Goal: Information Seeking & Learning: Learn about a topic

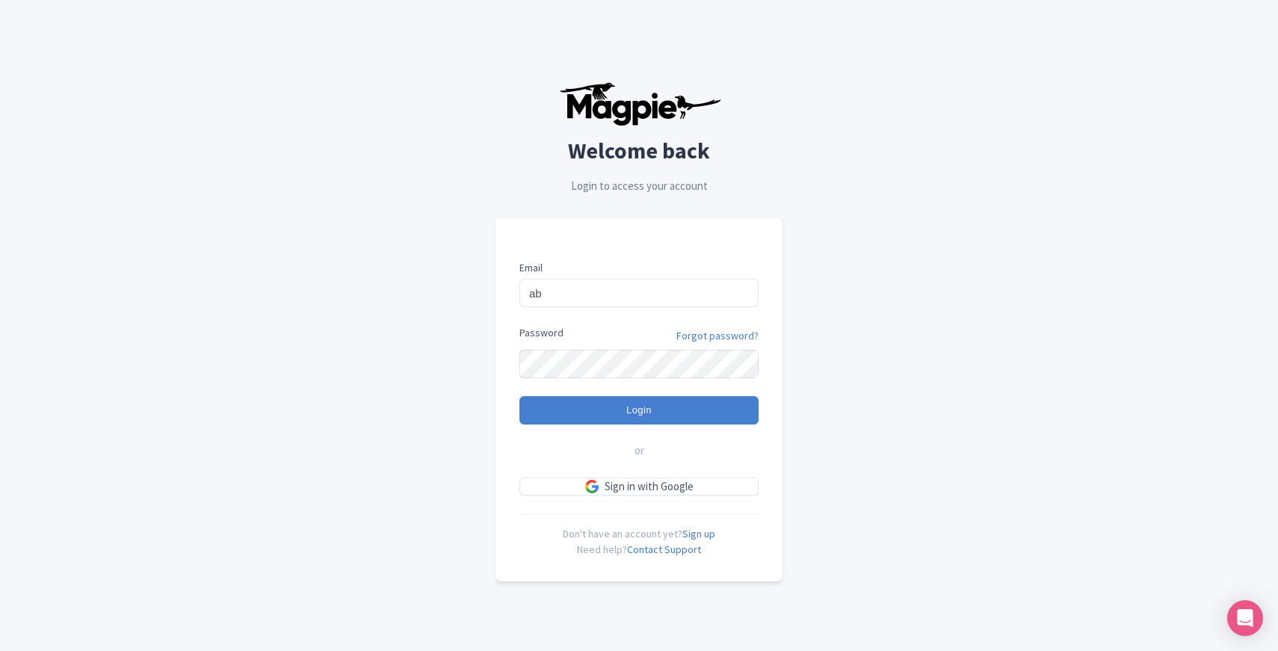
type input "abtransfers@abtransfers.mx"
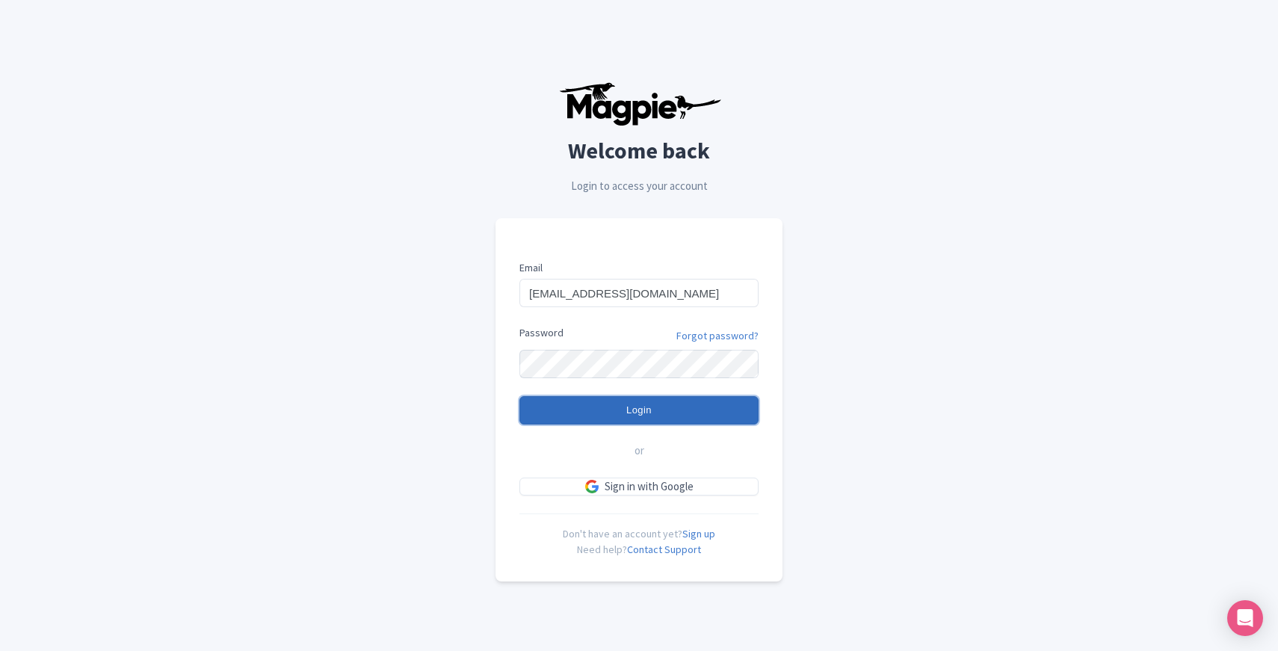
click at [608, 407] on input "Login" at bounding box center [638, 410] width 239 height 28
type input "Logging in..."
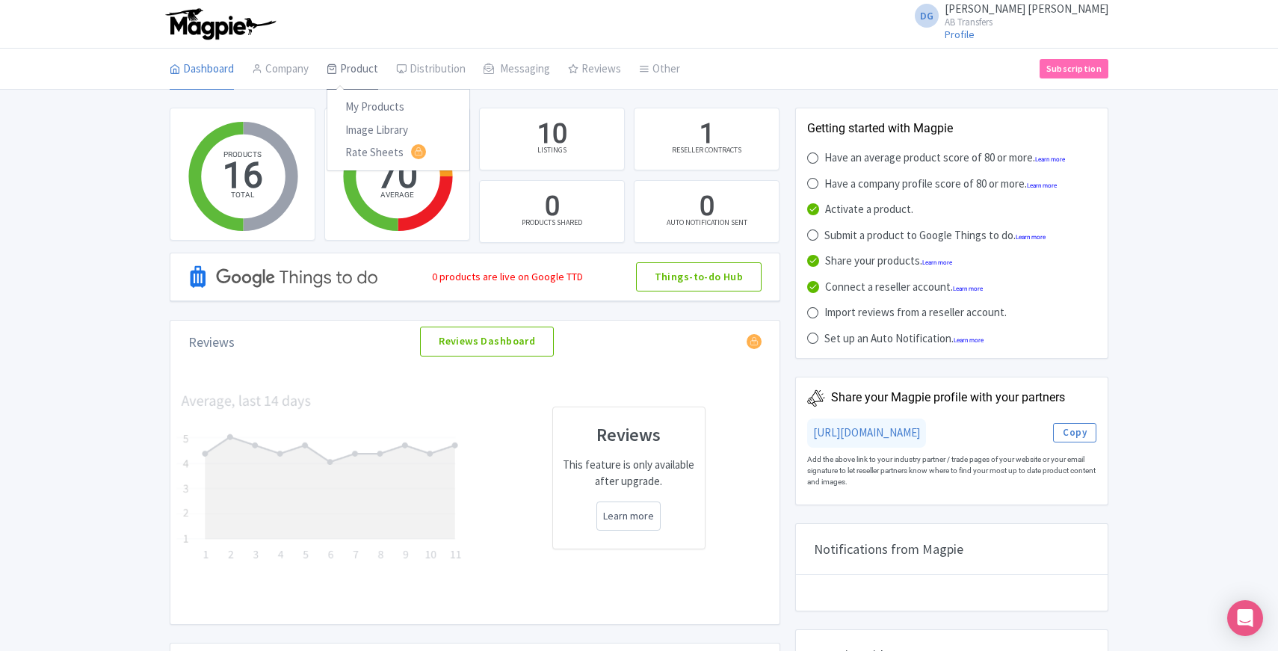
click at [354, 69] on link "Product" at bounding box center [353, 70] width 52 height 42
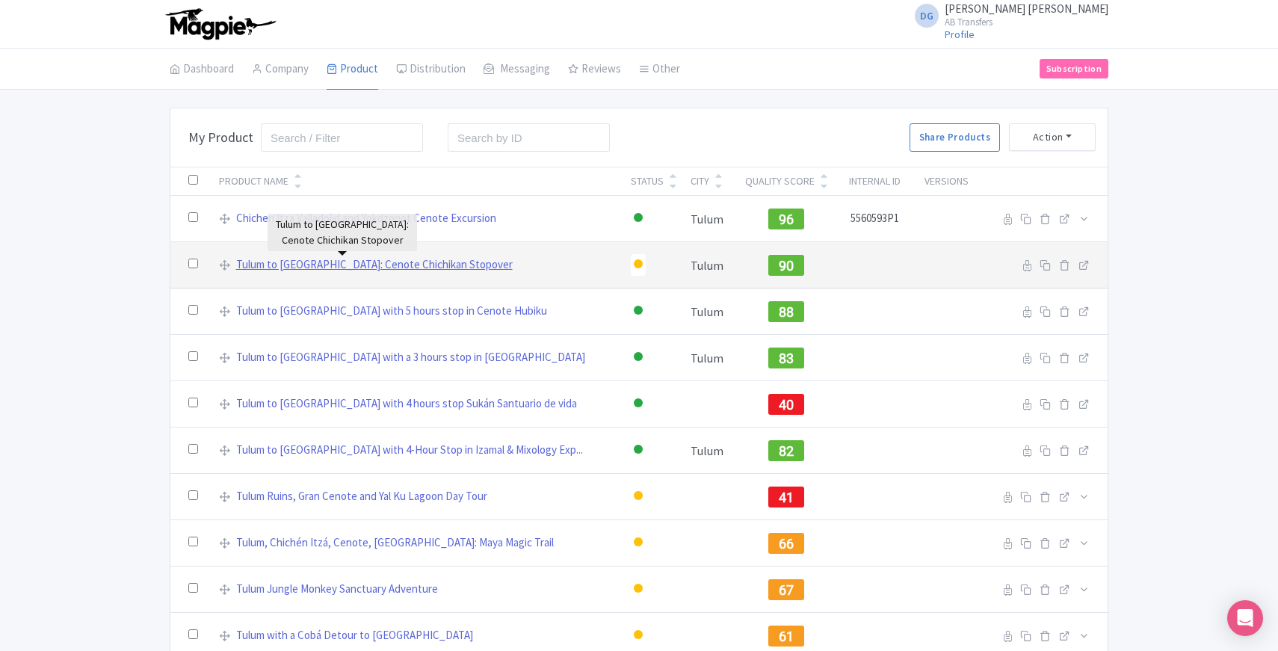
click at [318, 265] on link "Tulum to [GEOGRAPHIC_DATA]: Cenote Chichikan Stopover" at bounding box center [374, 264] width 277 height 17
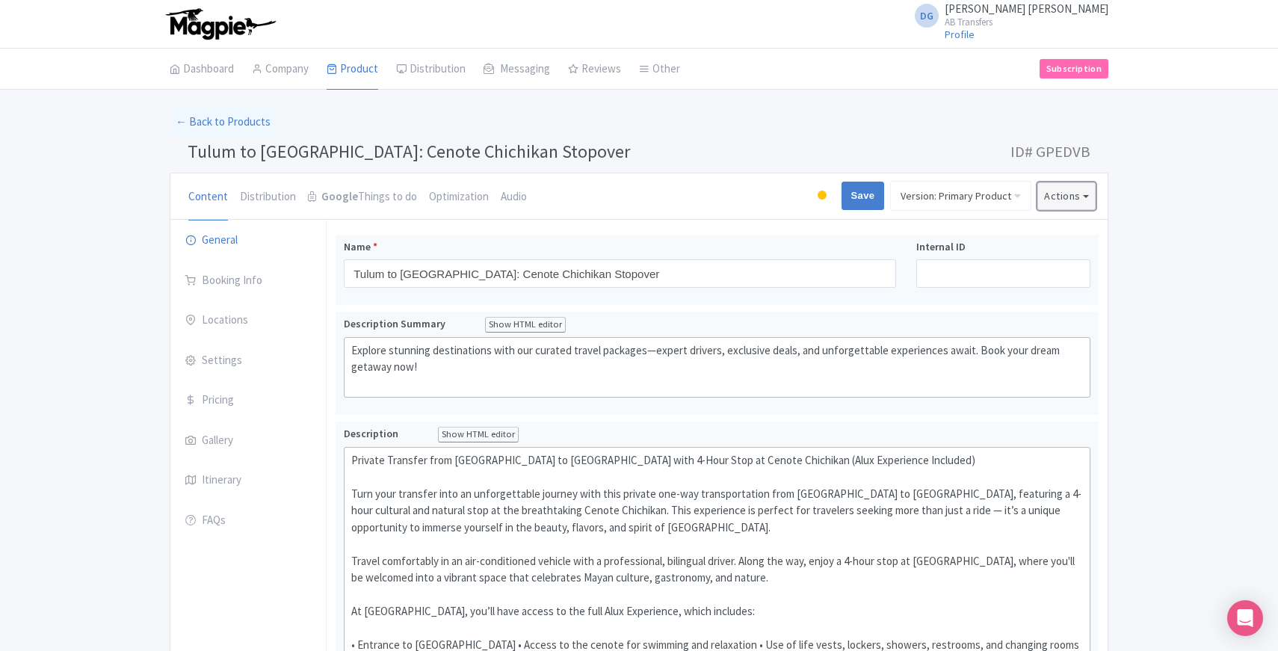
click at [1085, 196] on button "Actions" at bounding box center [1066, 196] width 58 height 28
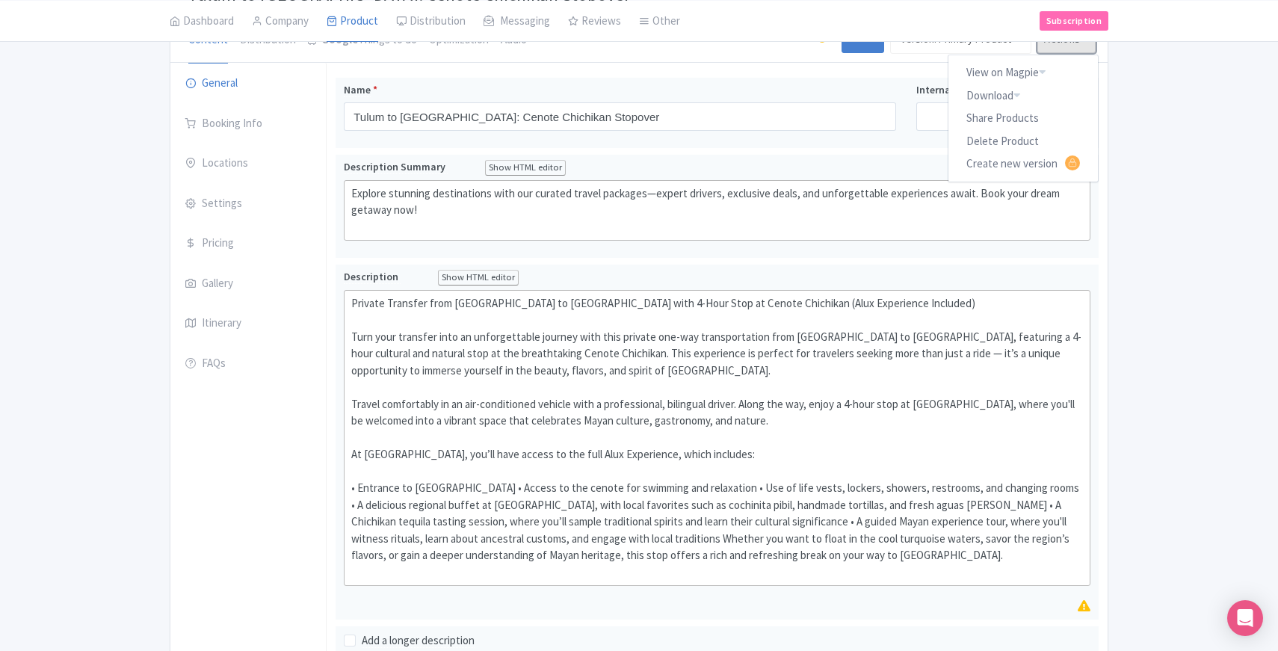
scroll to position [156, 0]
click at [1007, 117] on link "Share Products" at bounding box center [1022, 119] width 149 height 23
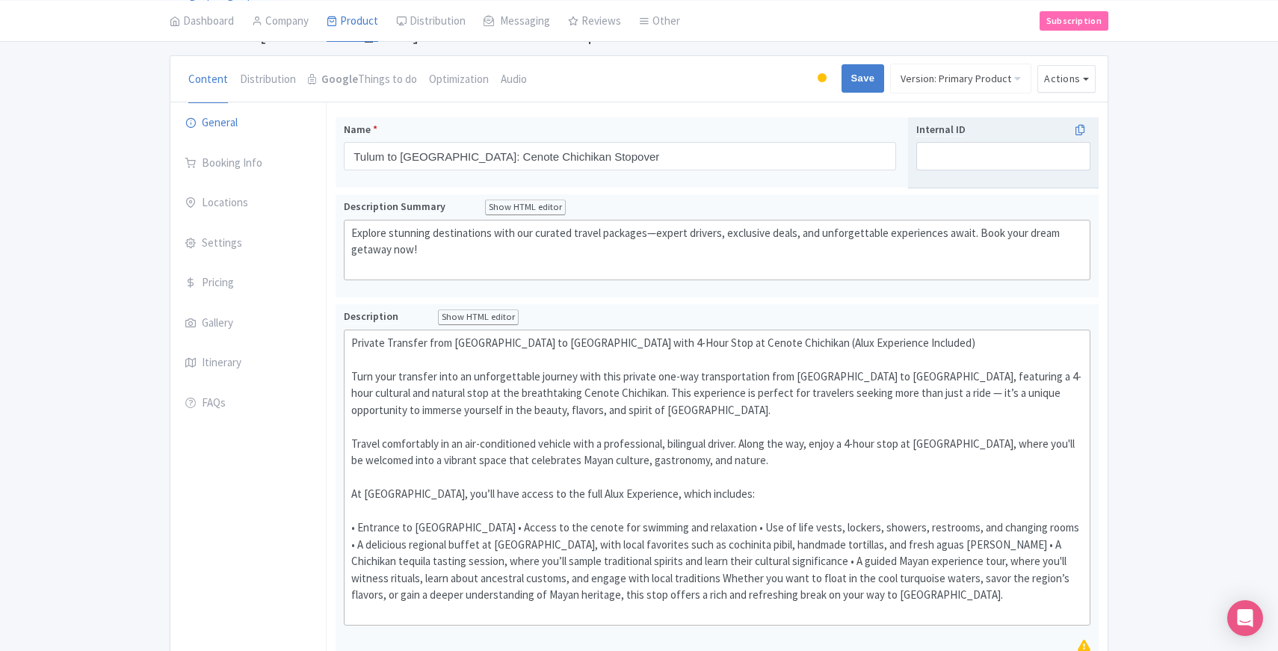
scroll to position [103, 0]
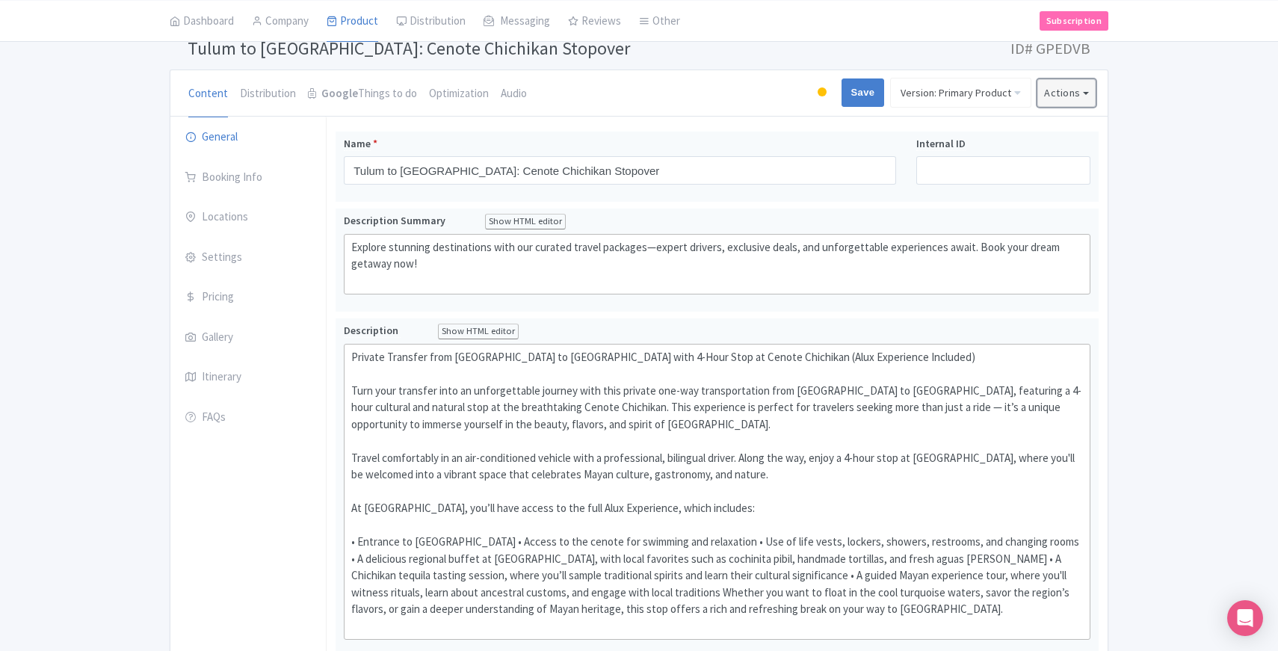
click at [1076, 96] on button "Actions" at bounding box center [1066, 93] width 58 height 28
click at [975, 172] on link "Share Products" at bounding box center [1022, 172] width 149 height 23
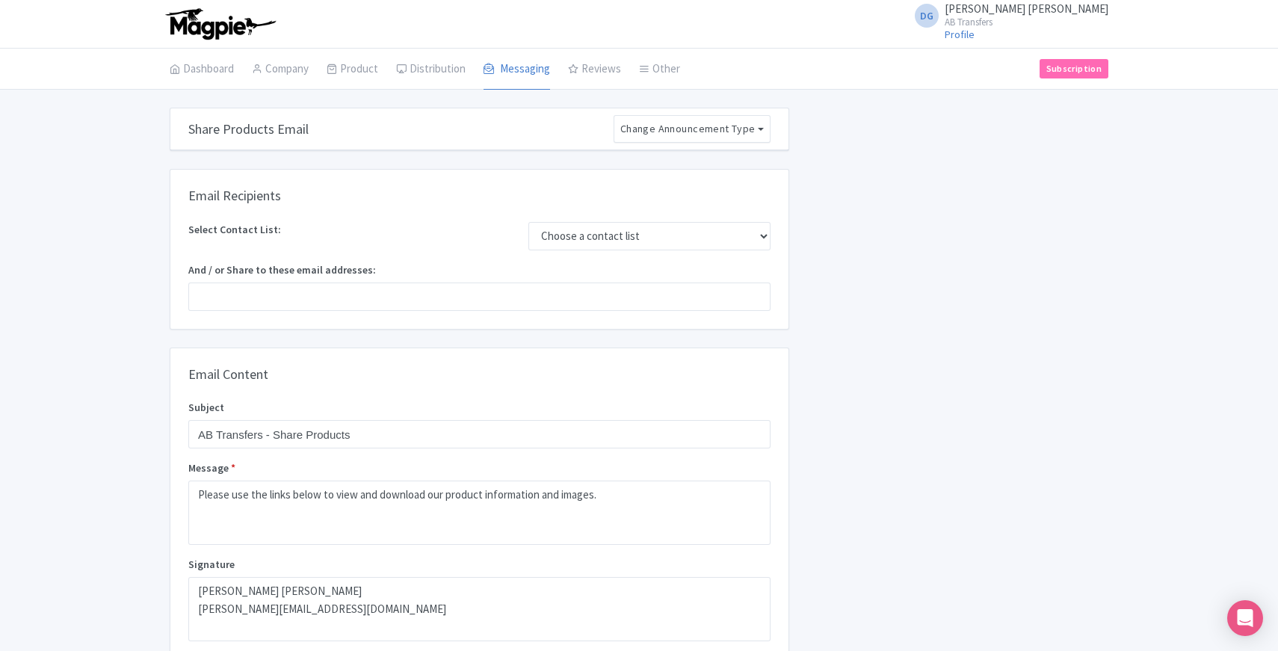
click at [89, 347] on div "share_products Share Products Email Change Announcement Type Share Products Pro…" at bounding box center [639, 546] width 1278 height 876
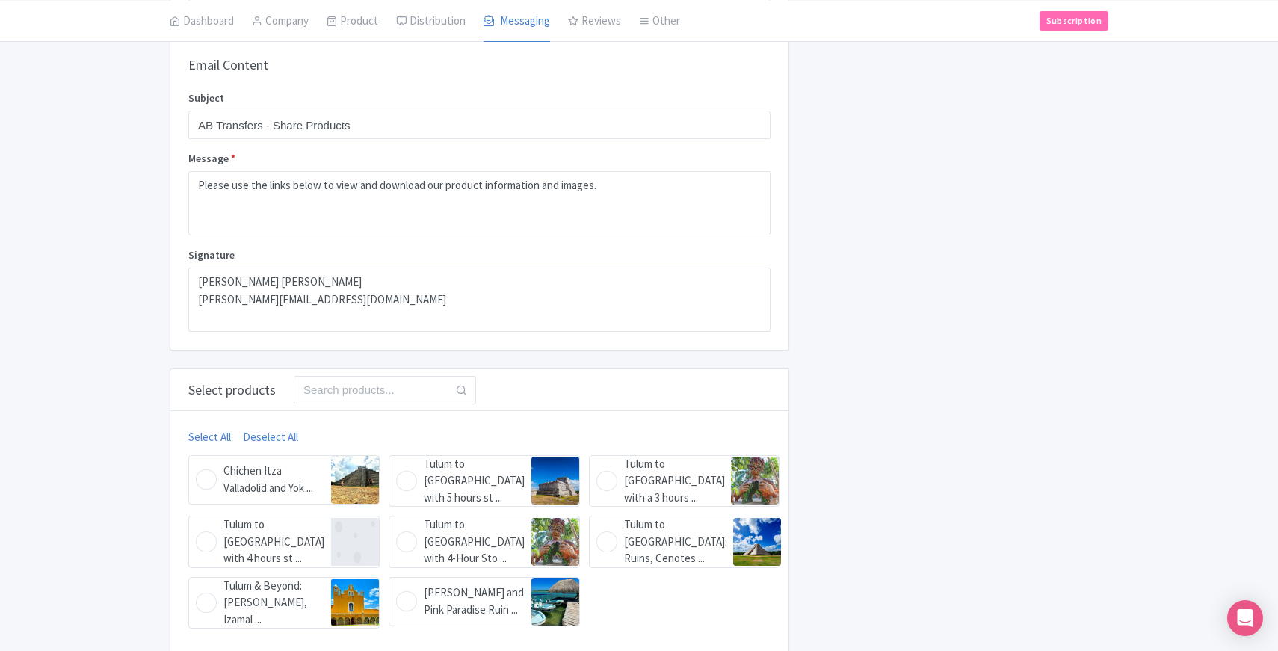
scroll to position [312, 0]
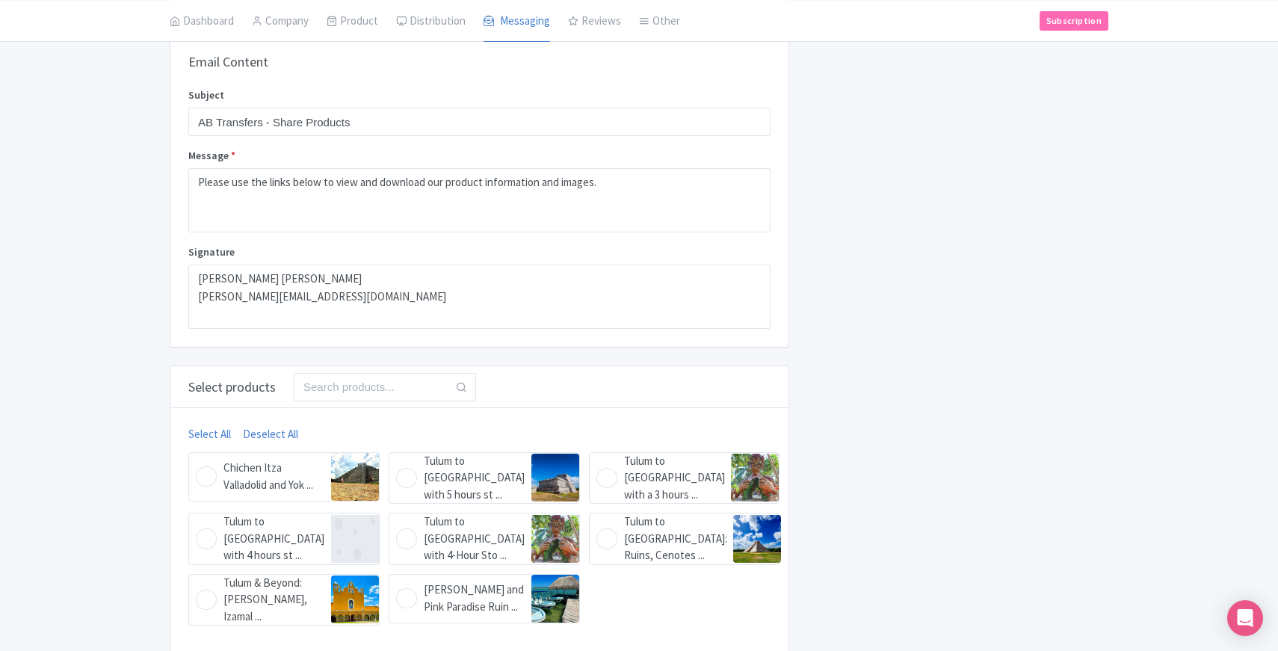
click at [89, 347] on div "share_products Share Products Email Change Announcement Type Share Products Pro…" at bounding box center [639, 233] width 1278 height 876
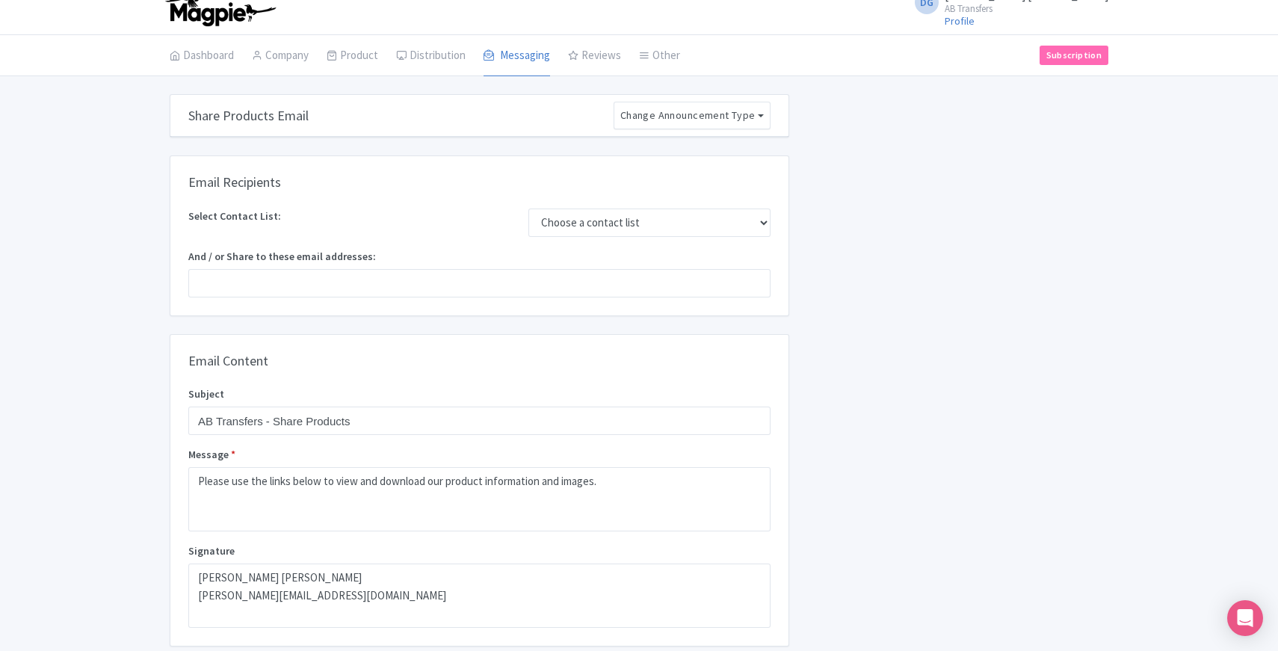
scroll to position [13, 0]
click at [99, 333] on div "share_products Share Products Email Change Announcement Type Share Products Pro…" at bounding box center [639, 533] width 1278 height 876
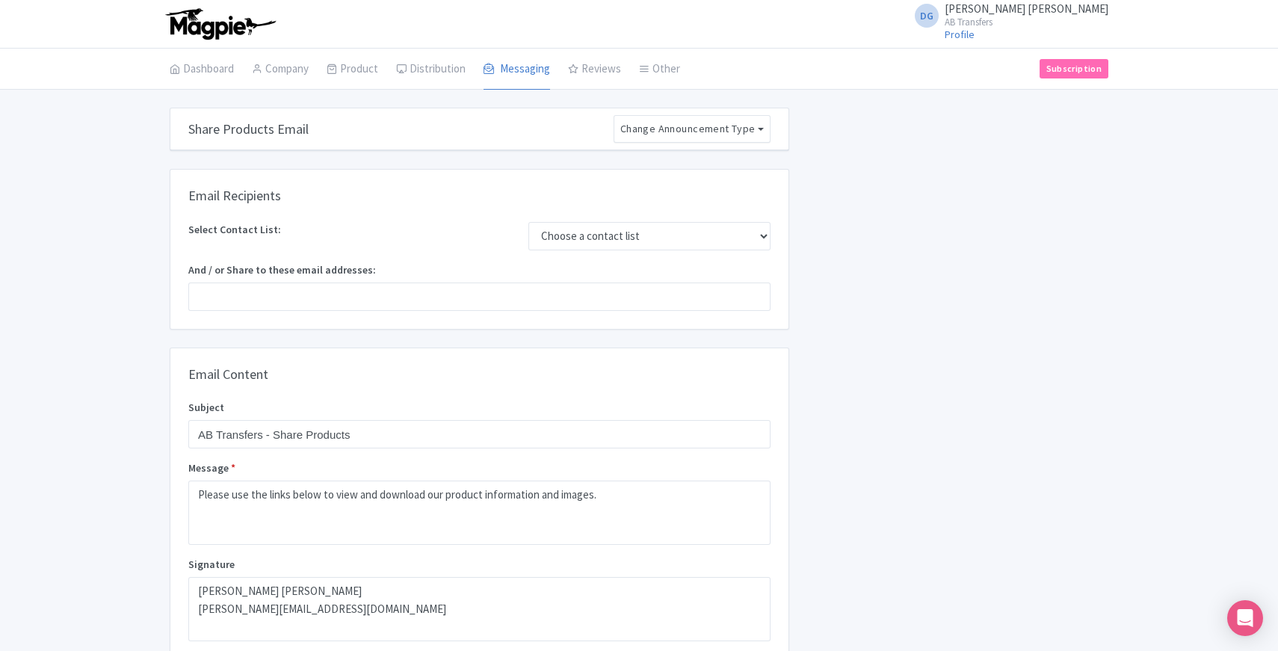
click at [90, 350] on div "share_products Share Products Email Change Announcement Type Share Products Pro…" at bounding box center [639, 546] width 1278 height 876
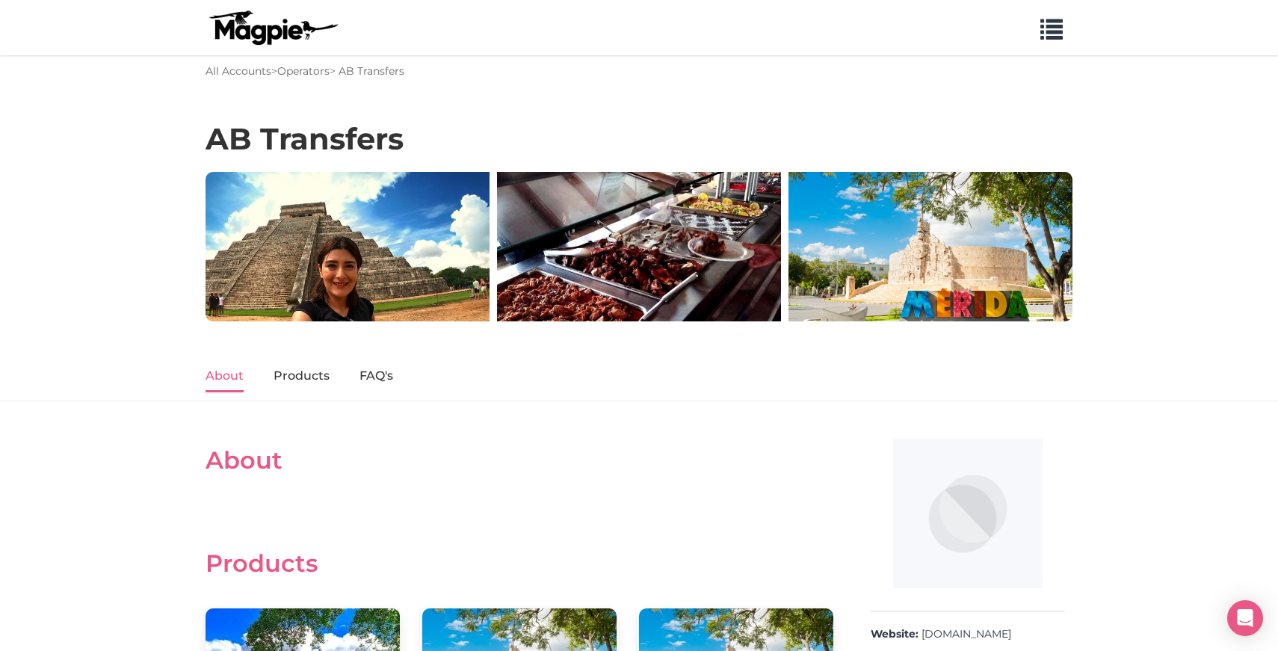
click at [232, 139] on h1 "AB Transfers" at bounding box center [305, 139] width 198 height 36
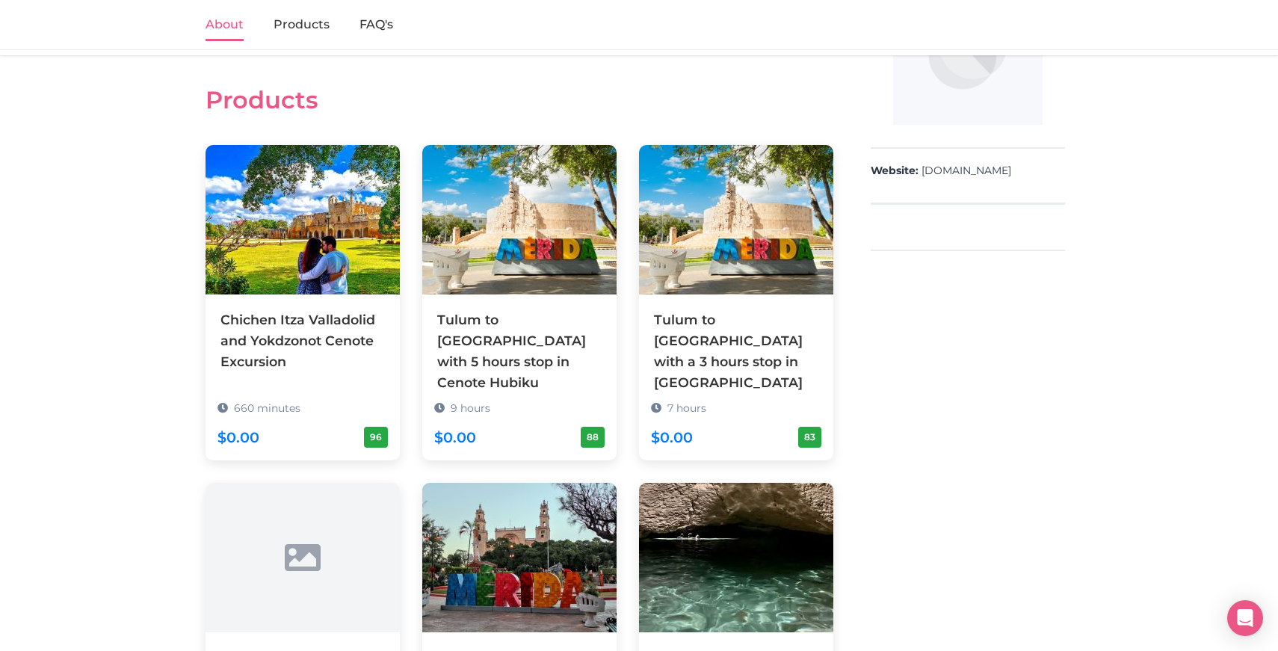
scroll to position [441, 0]
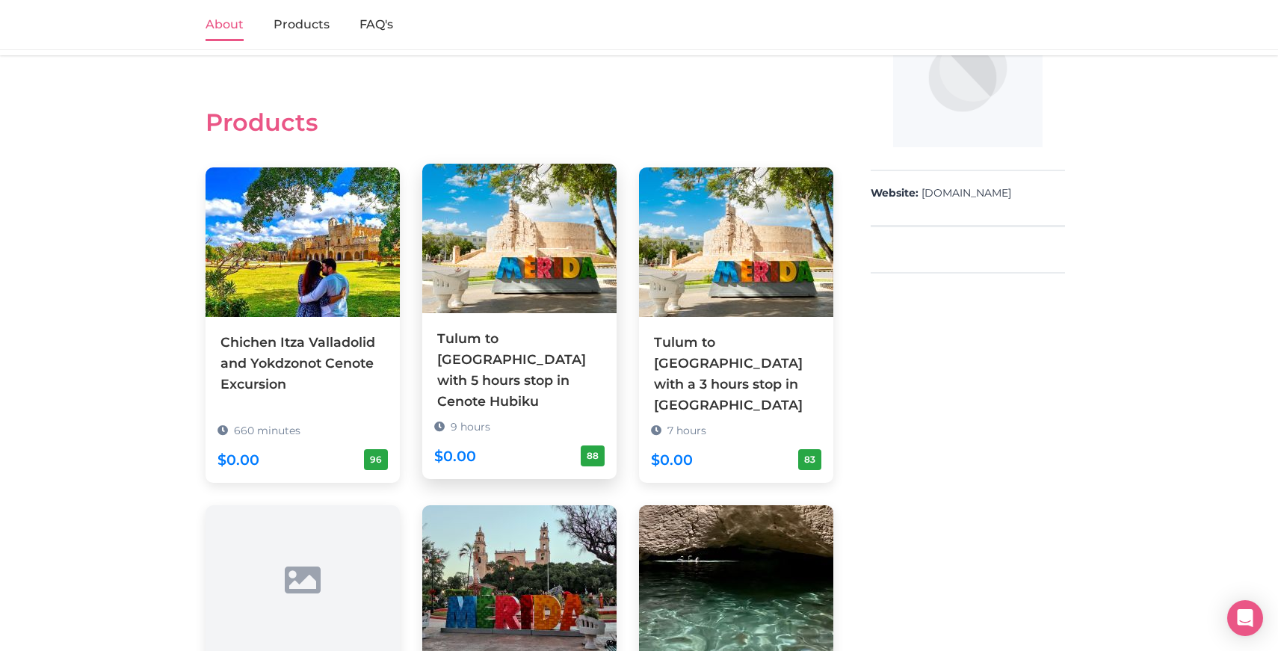
click at [456, 337] on div "Tulum to [GEOGRAPHIC_DATA] with 5 hours stop in Cenote Hubiku" at bounding box center [519, 370] width 164 height 84
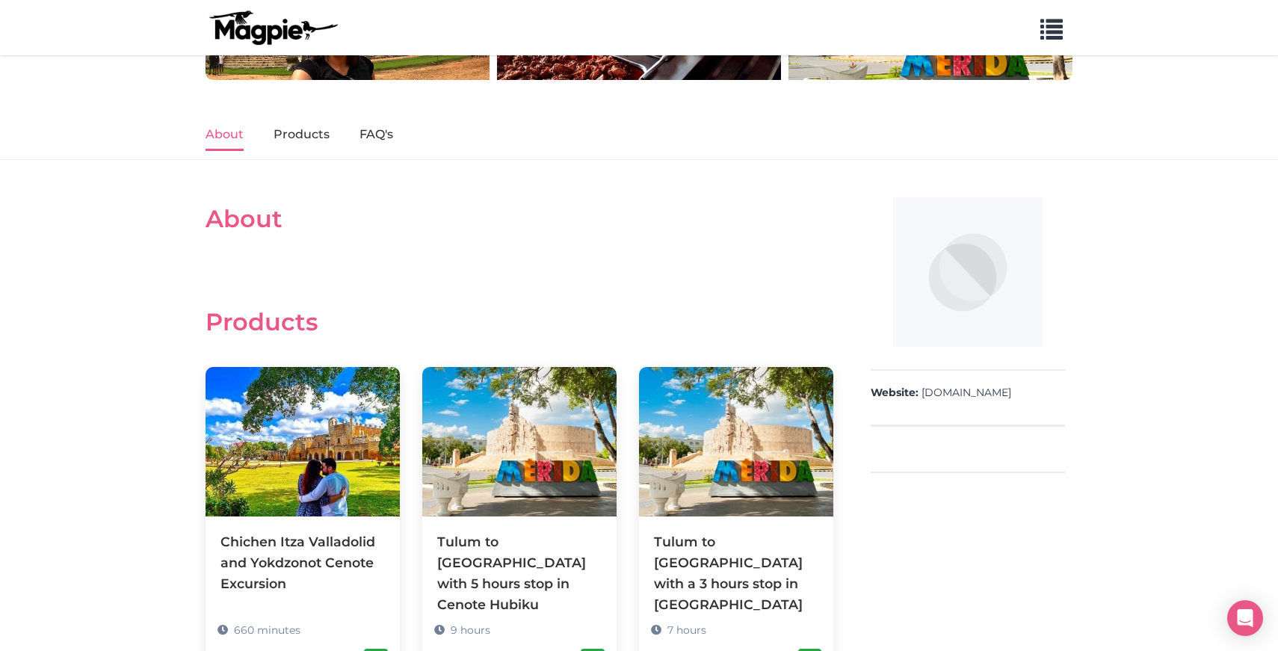
scroll to position [240, 0]
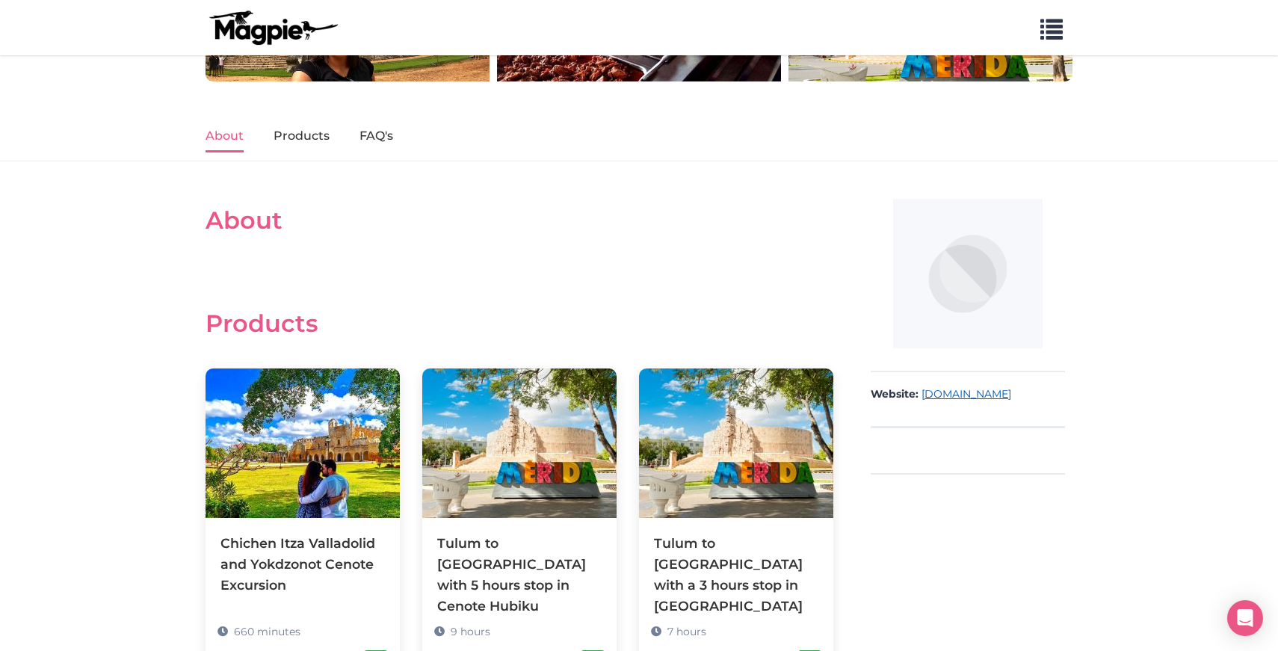
click at [933, 393] on link "[DOMAIN_NAME]" at bounding box center [967, 394] width 90 height 15
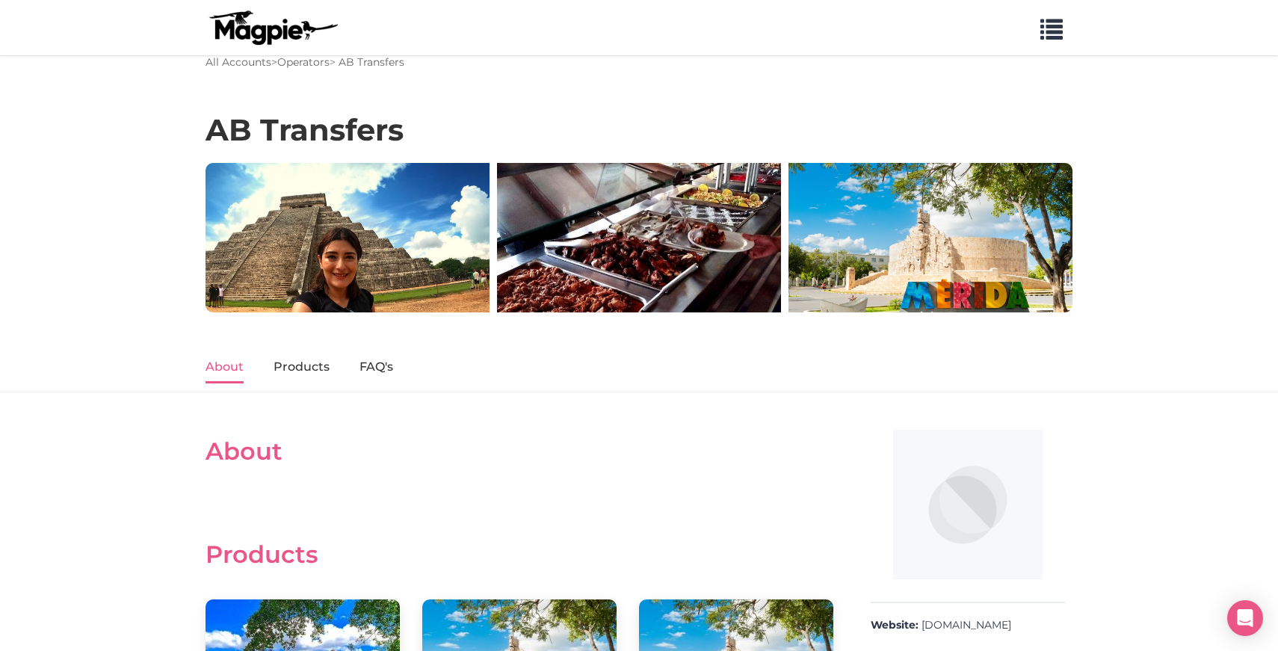
scroll to position [0, 0]
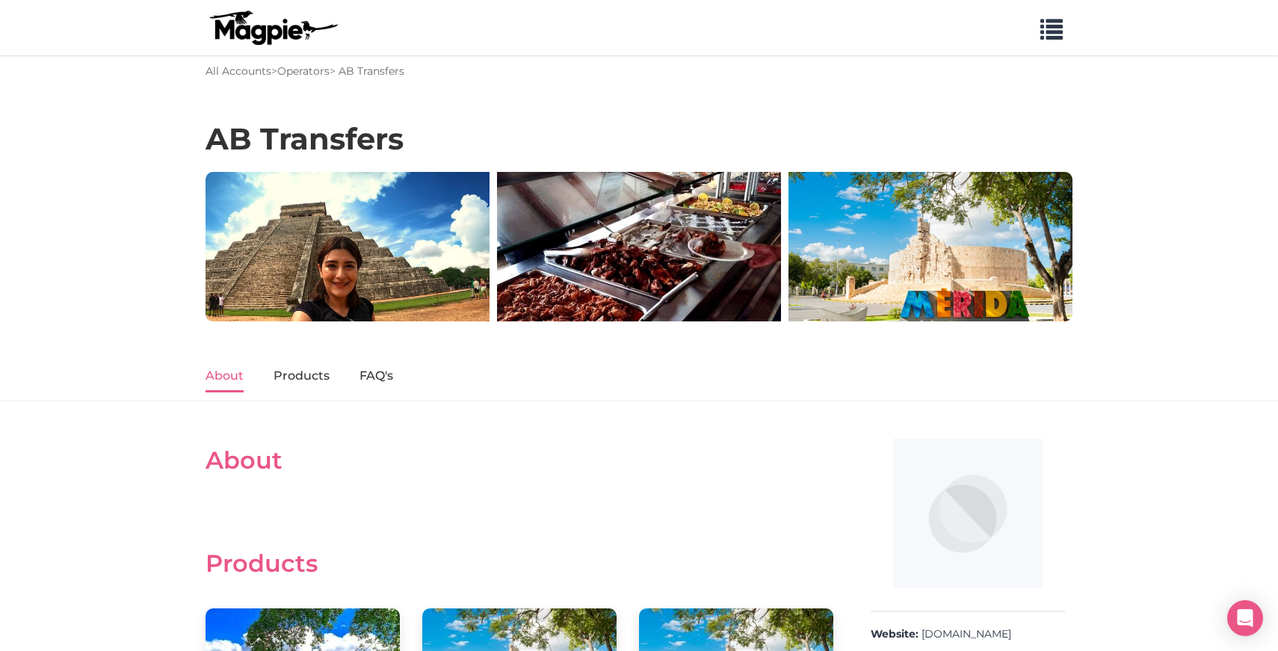
click at [217, 138] on h1 "AB Transfers" at bounding box center [305, 139] width 198 height 36
click at [239, 140] on h1 "AB Transfers" at bounding box center [305, 139] width 198 height 36
click at [238, 139] on h1 "AB Transfers" at bounding box center [305, 139] width 198 height 36
click at [269, 137] on h1 "AB Transfers" at bounding box center [305, 139] width 198 height 36
click at [102, 395] on nav "About Products FAQ's" at bounding box center [639, 376] width 1278 height 50
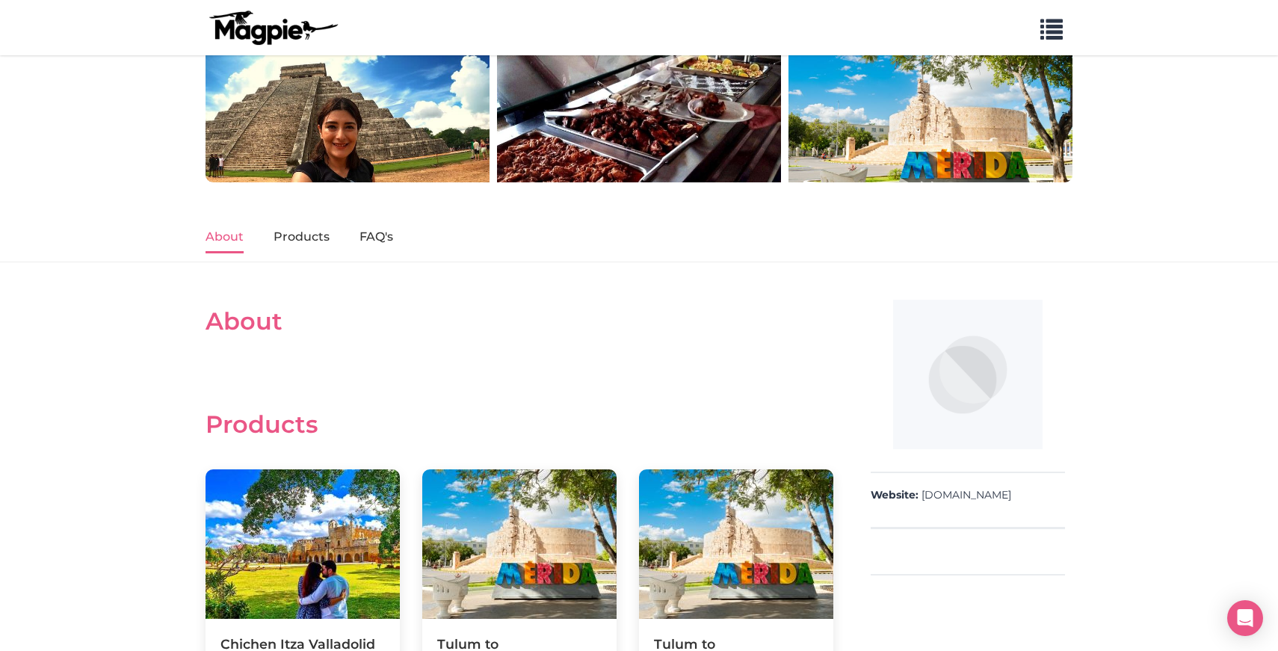
scroll to position [140, 0]
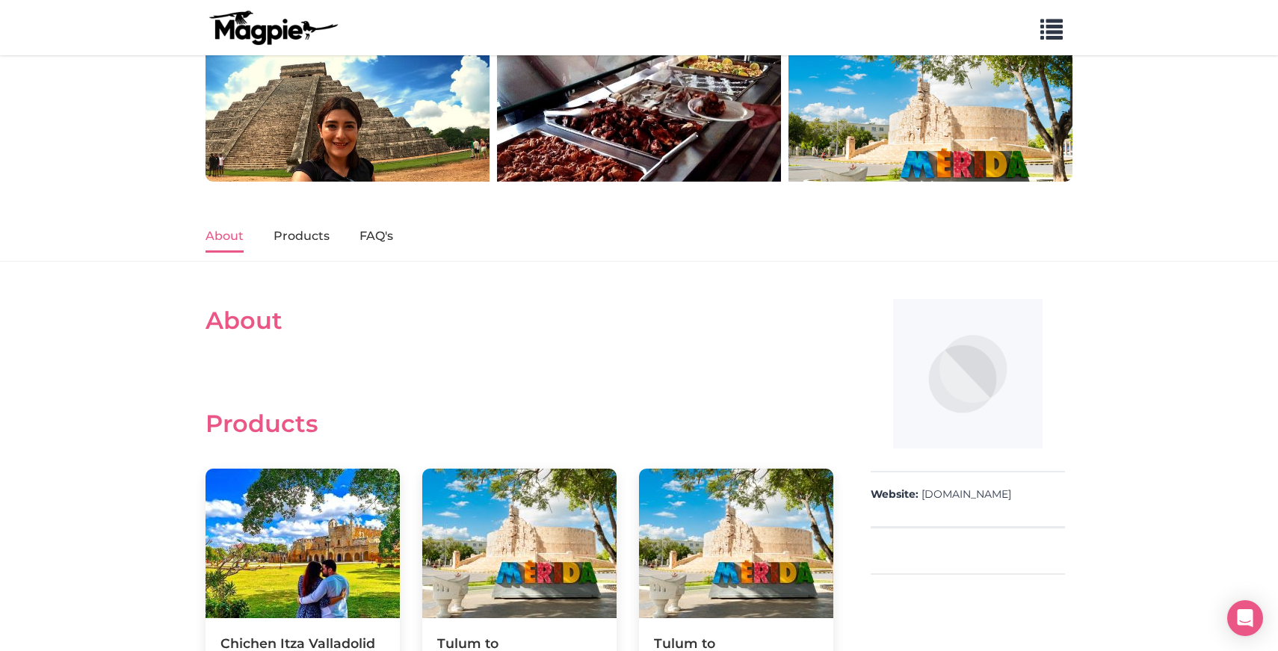
drag, startPoint x: 209, startPoint y: 338, endPoint x: 437, endPoint y: 391, distance: 234.8
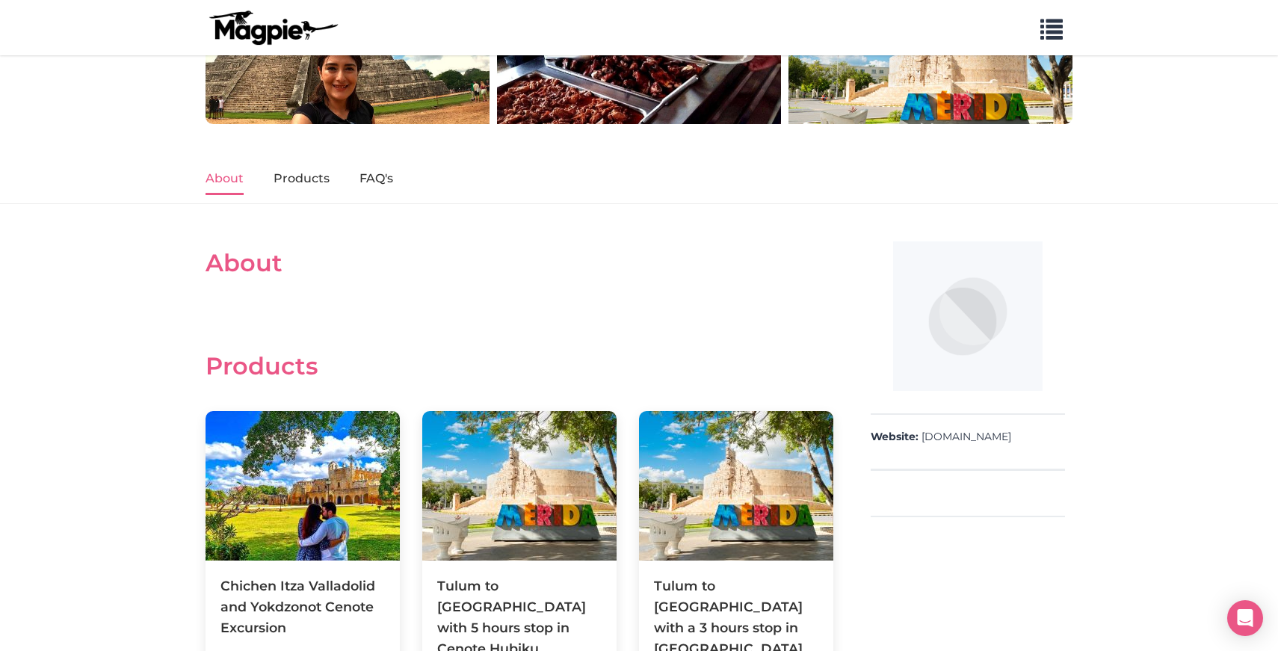
scroll to position [198, 0]
click at [279, 175] on link "Products" at bounding box center [302, 178] width 56 height 31
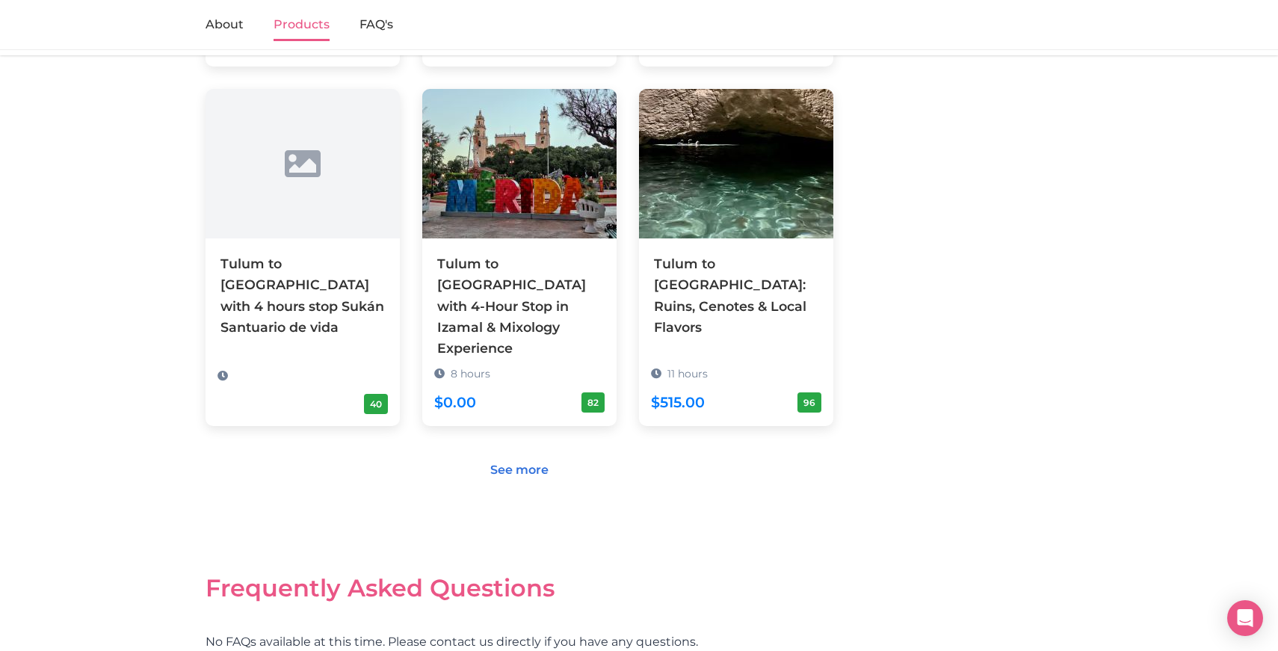
scroll to position [856, 0]
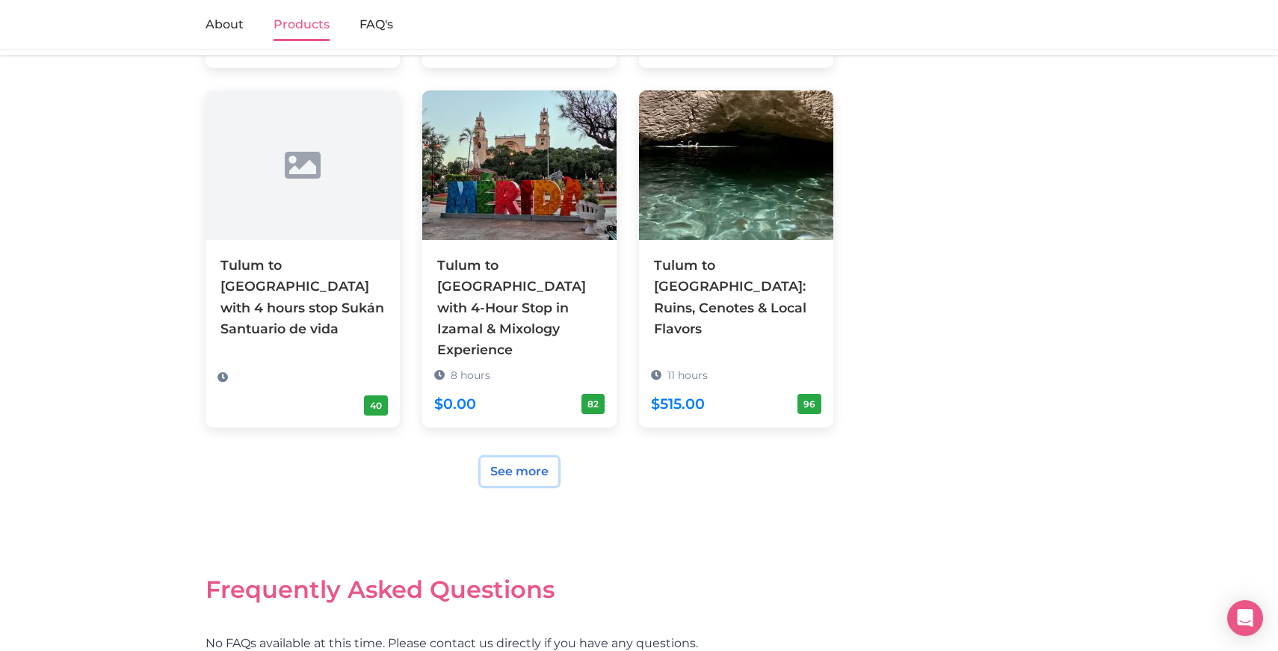
click at [494, 457] on link "See more" at bounding box center [520, 471] width 78 height 28
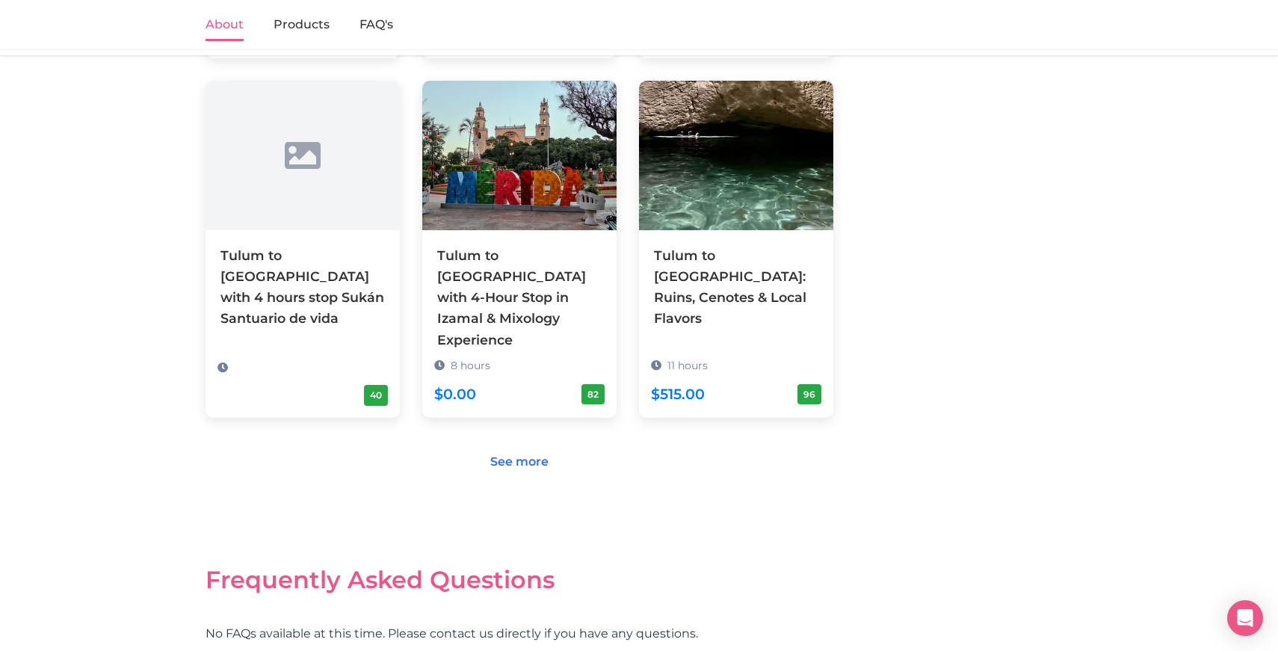
scroll to position [825, 0]
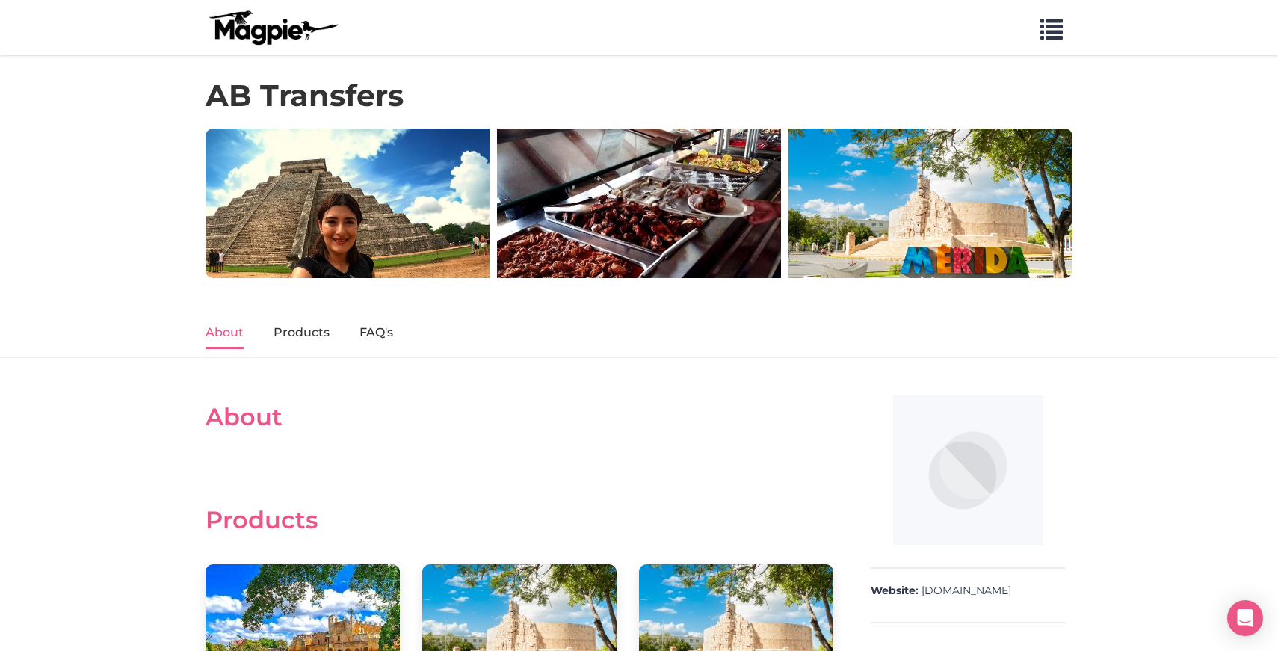
click at [99, 350] on nav "About Products FAQ's" at bounding box center [639, 333] width 1278 height 50
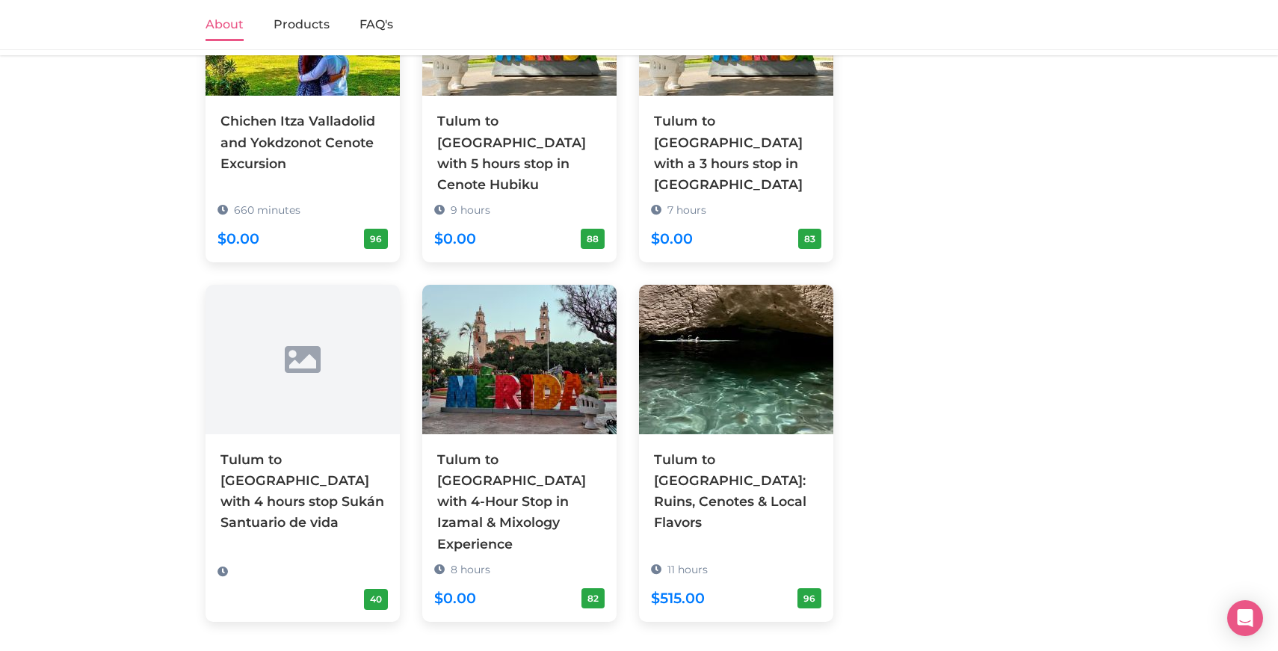
scroll to position [626, 0]
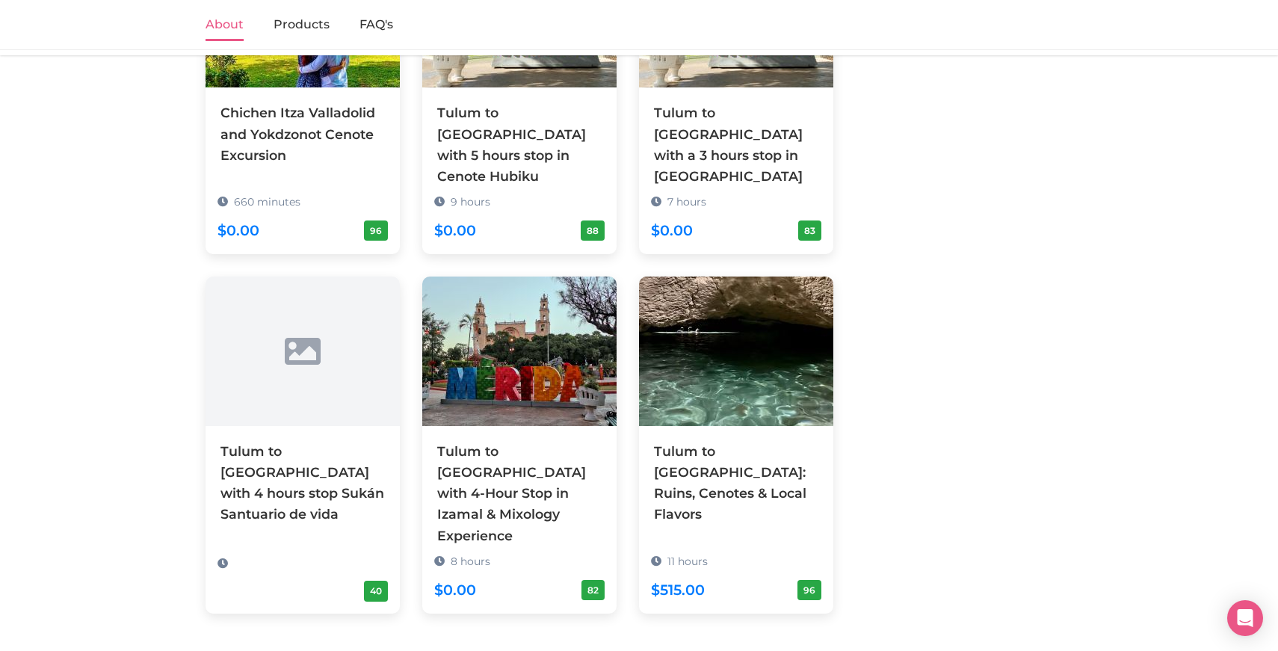
click at [139, 559] on section "About Products Chichen Itza Valladolid and Yokdzonot Cenote Excursion 660 minut…" at bounding box center [639, 323] width 1278 height 1182
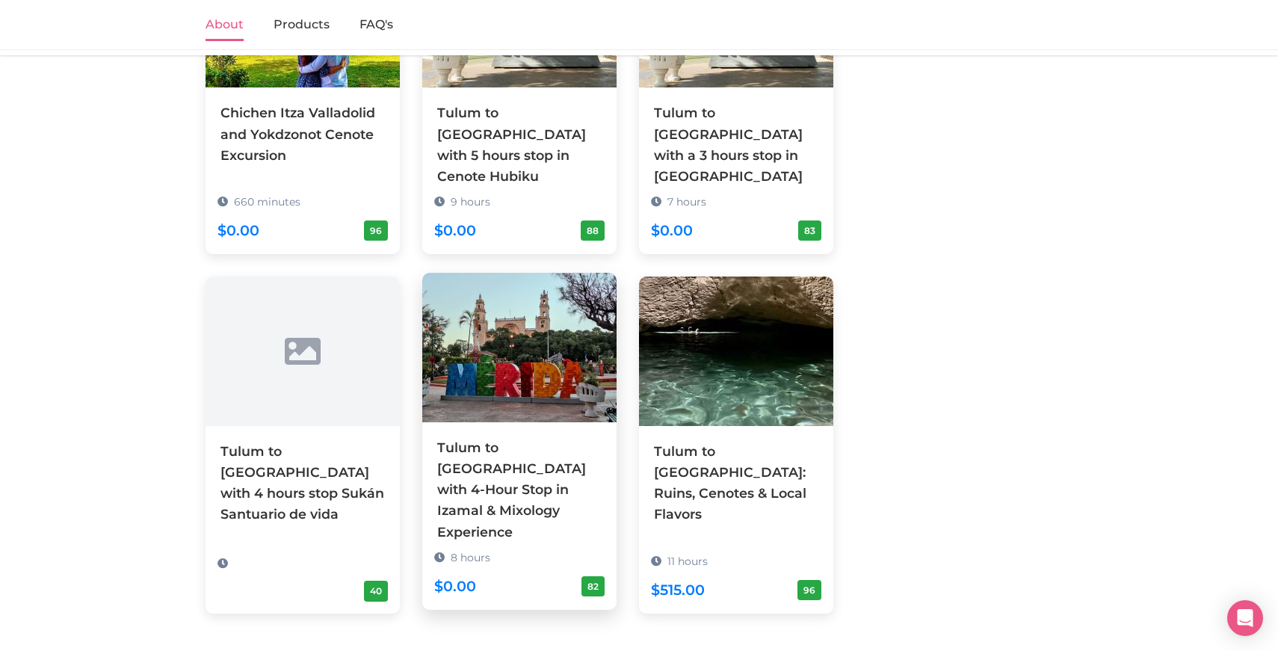
click at [473, 437] on div "Tulum to [GEOGRAPHIC_DATA] with 4-Hour Stop in Izamal & Mixology Experience" at bounding box center [519, 489] width 164 height 105
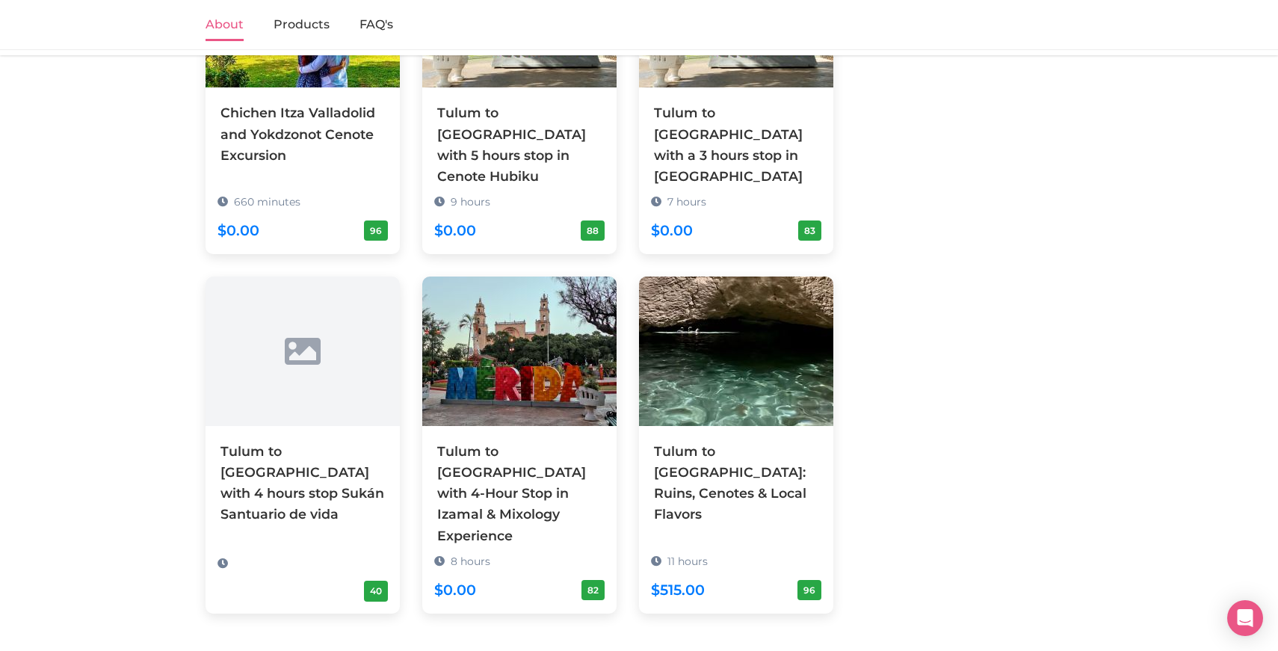
click at [413, 244] on div "Chichen Itza Valladolid and Yokdzonot Cenote Excursion 660 minutes $0.00 96 Tul…" at bounding box center [520, 275] width 628 height 675
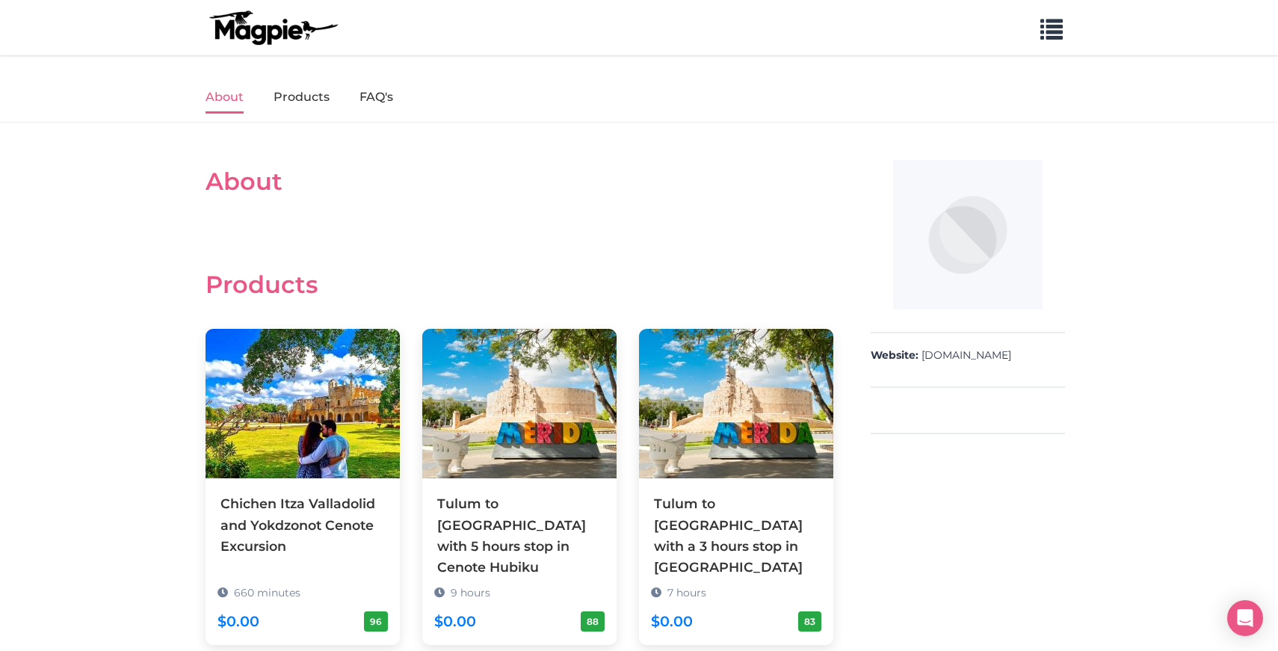
scroll to position [0, 0]
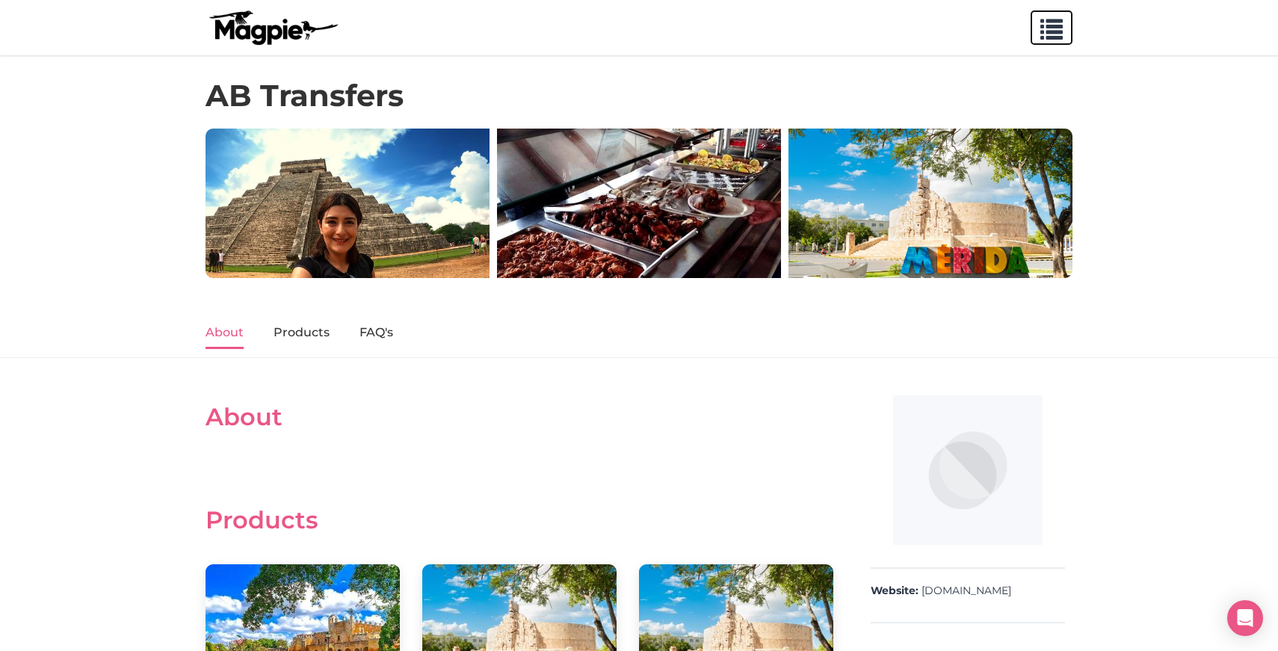
click at [1050, 31] on span "button" at bounding box center [1051, 26] width 22 height 22
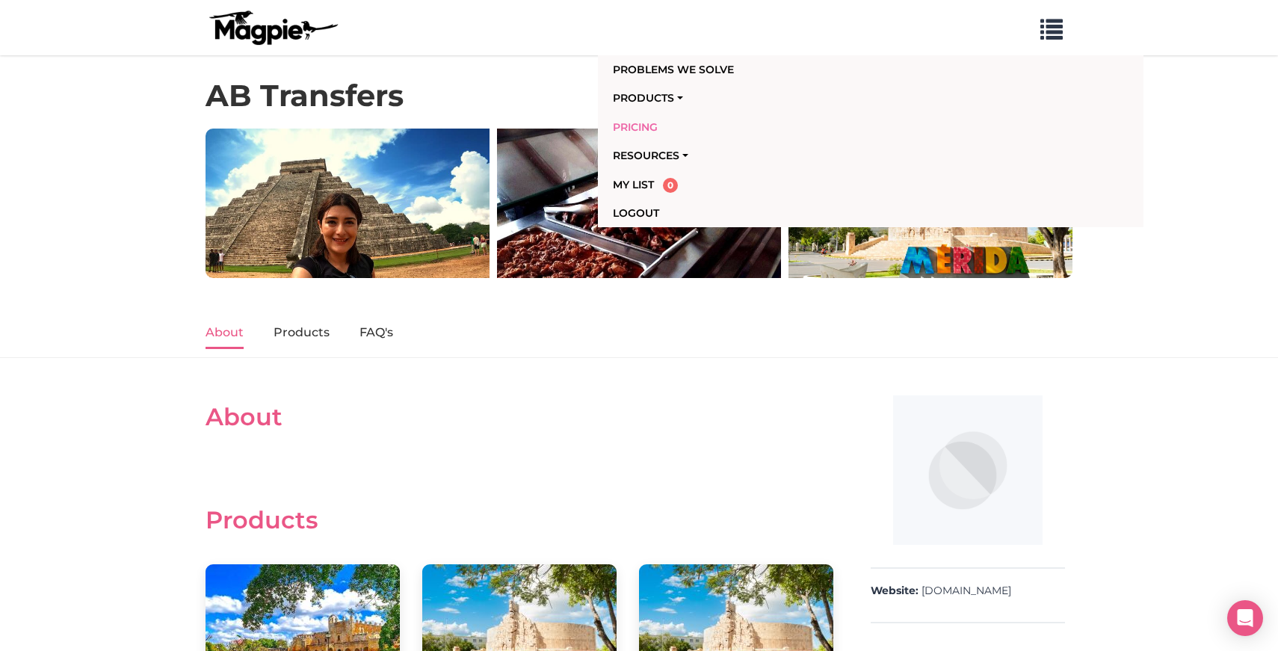
click at [643, 125] on link "Pricing" at bounding box center [785, 127] width 344 height 28
